Goal: Information Seeking & Learning: Learn about a topic

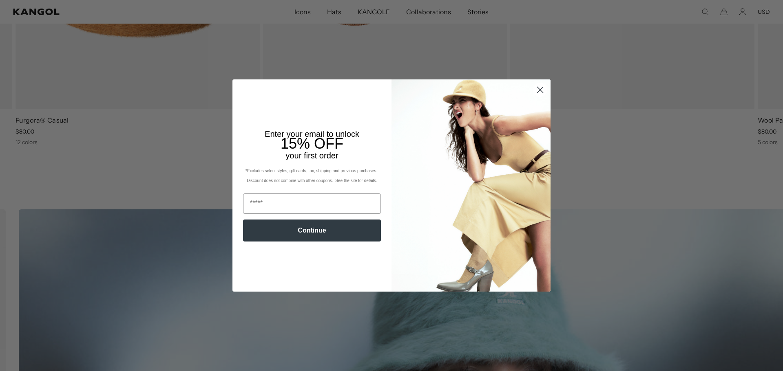
click at [537, 89] on icon "Close dialog" at bounding box center [540, 90] width 14 height 14
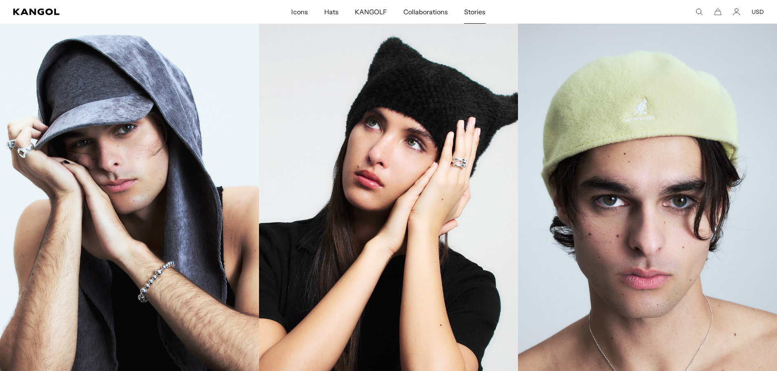
click at [477, 13] on span "Stories" at bounding box center [474, 12] width 21 height 24
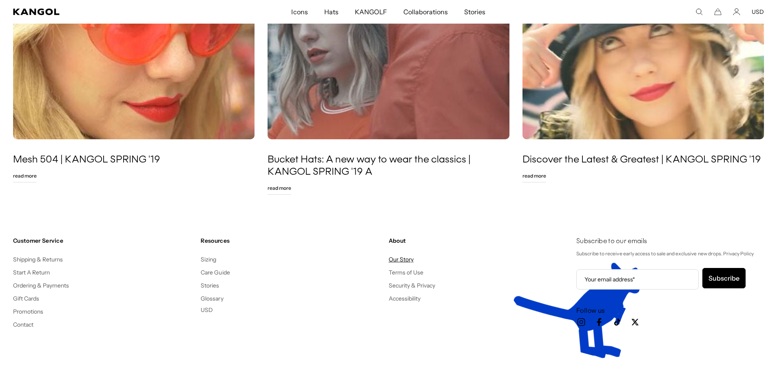
click at [408, 260] on link "Our Story" at bounding box center [401, 259] width 25 height 7
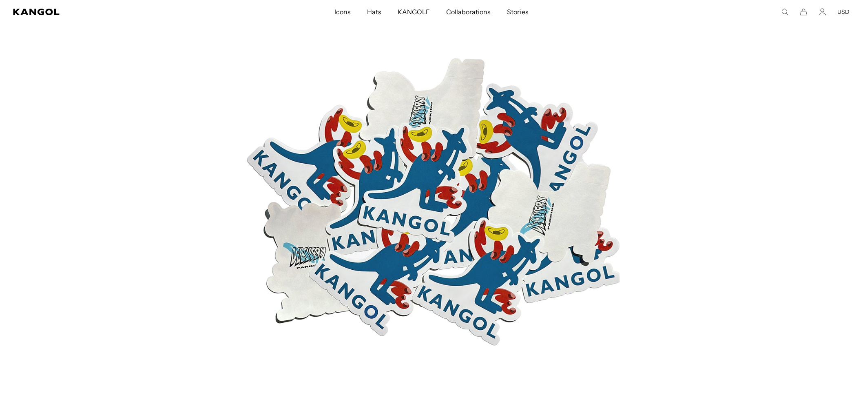
scroll to position [0, 168]
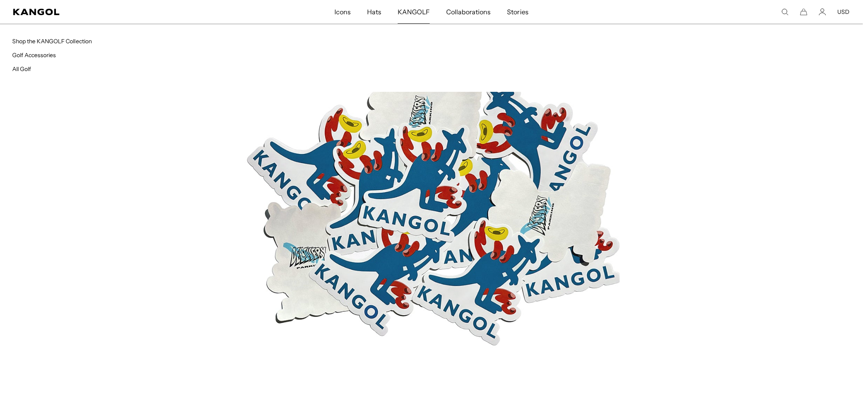
click at [404, 6] on span "KANGOLF" at bounding box center [413, 12] width 32 height 24
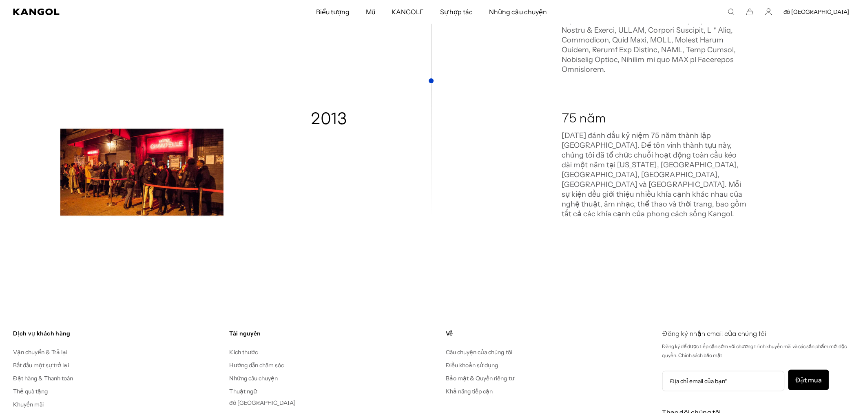
scroll to position [0, 168]
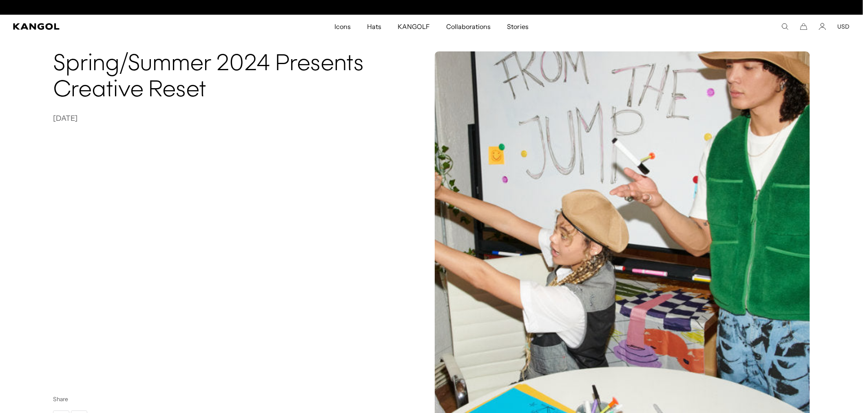
scroll to position [0, 168]
